Goal: Check status

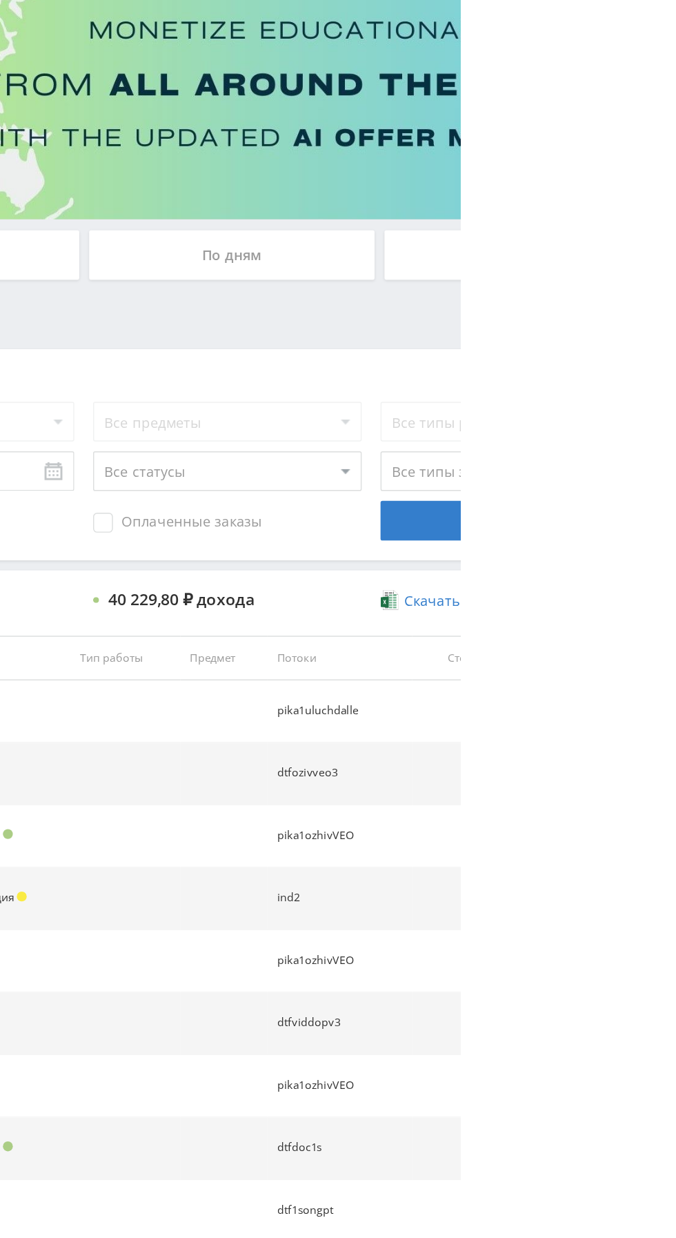
click at [544, 301] on div "По дням" at bounding box center [517, 299] width 199 height 35
click at [0, 0] on input "По дням" at bounding box center [0, 0] width 0 height 0
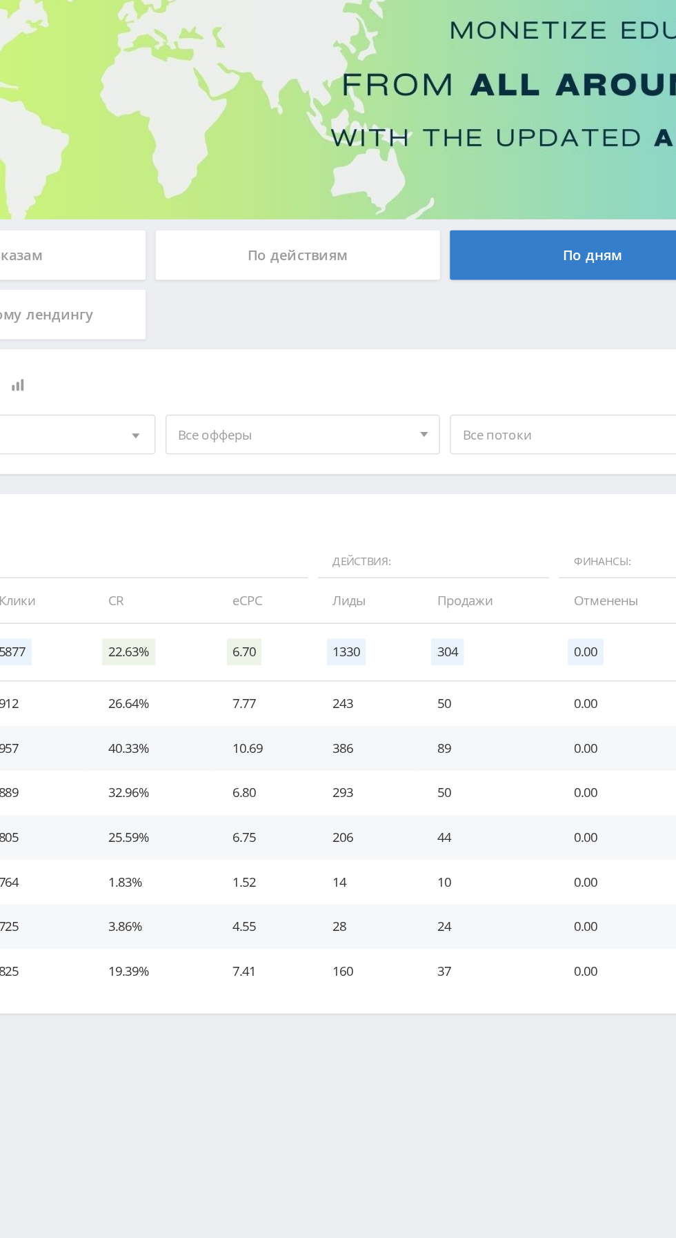
click at [251, 424] on span "Все офферы" at bounding box center [309, 424] width 162 height 26
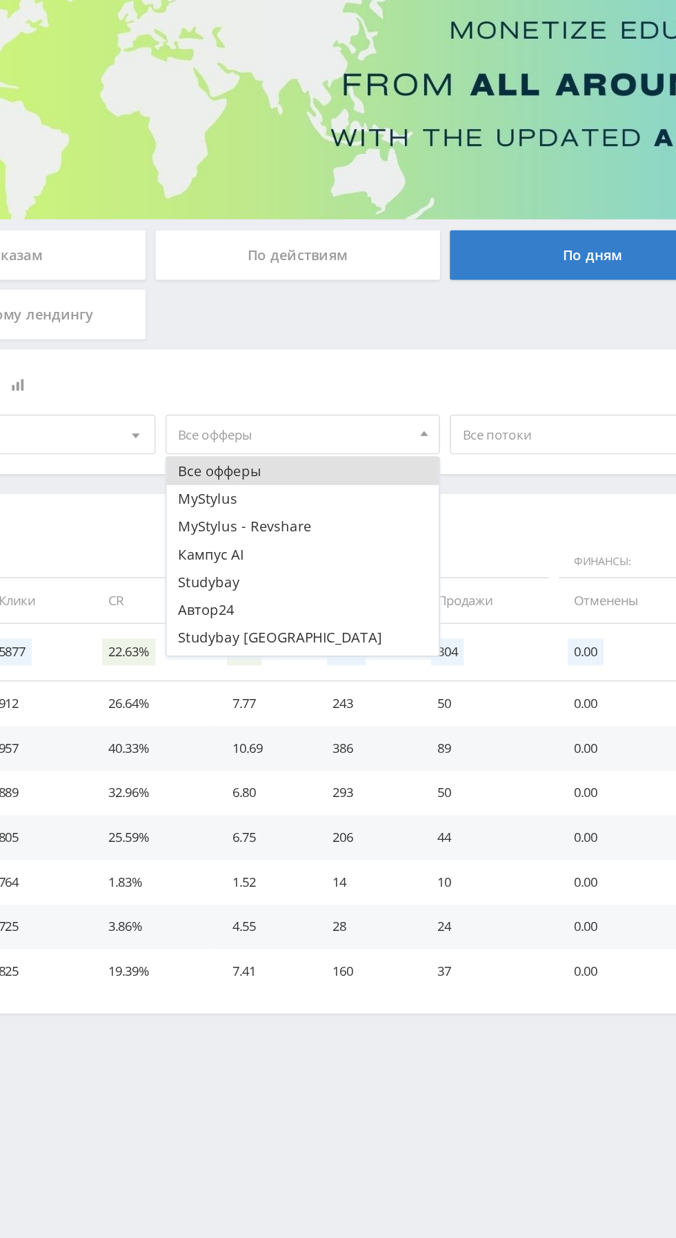
click at [232, 511] on button "Кампус AI" at bounding box center [315, 507] width 190 height 19
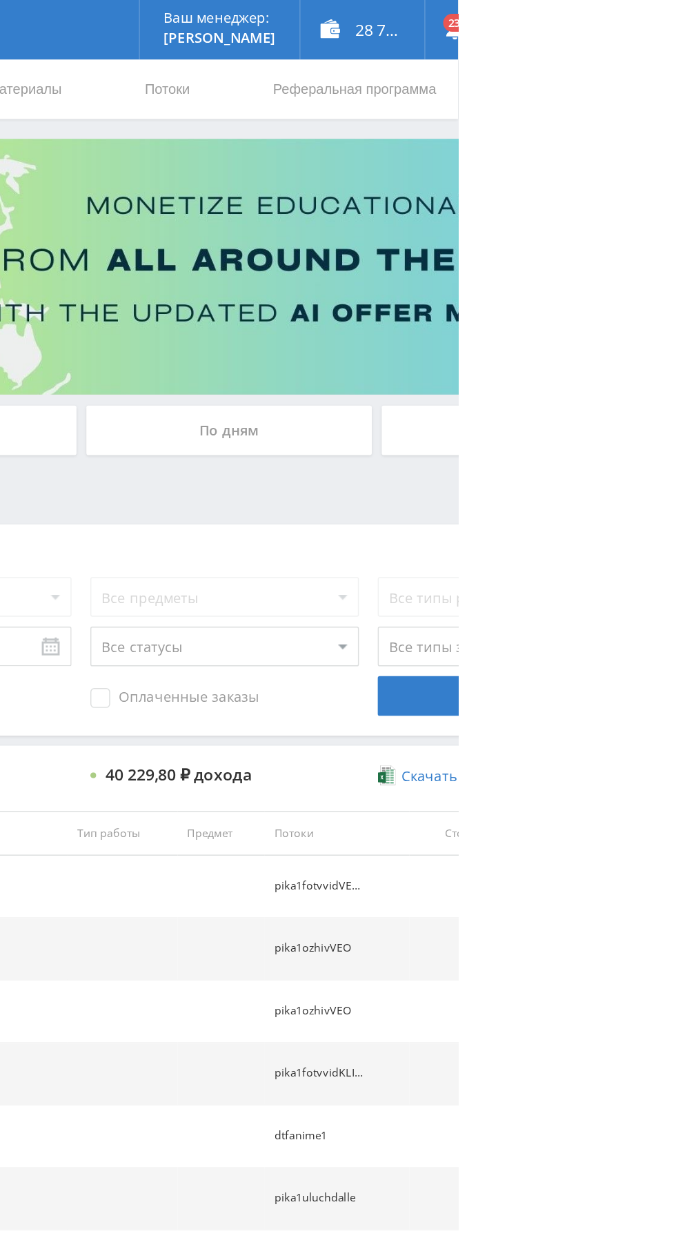
click at [498, 293] on div "По дням" at bounding box center [517, 299] width 199 height 35
click at [0, 0] on input "По дням" at bounding box center [0, 0] width 0 height 0
